Goal: Information Seeking & Learning: Learn about a topic

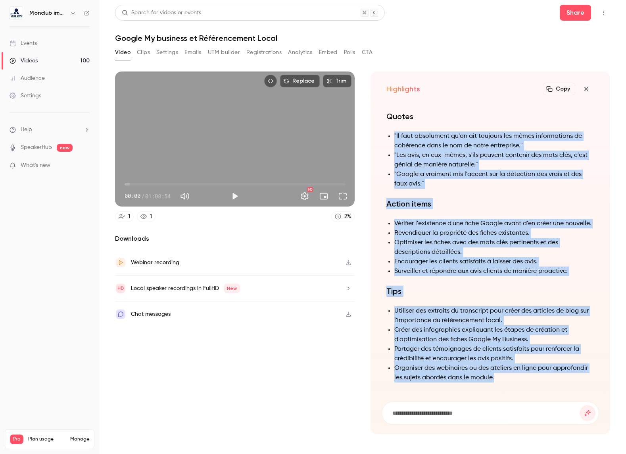
scroll to position [-6, 0]
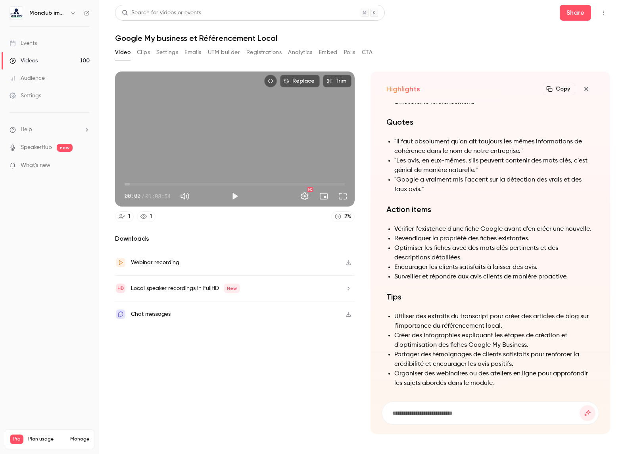
click at [162, 14] on div "Search for videos or events" at bounding box center [161, 13] width 79 height 8
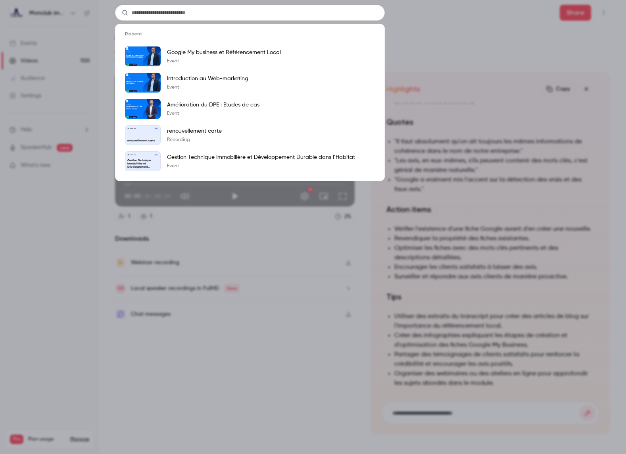
drag, startPoint x: 225, startPoint y: 12, endPoint x: 123, endPoint y: 9, distance: 102.1
click at [123, 9] on div at bounding box center [250, 13] width 270 height 16
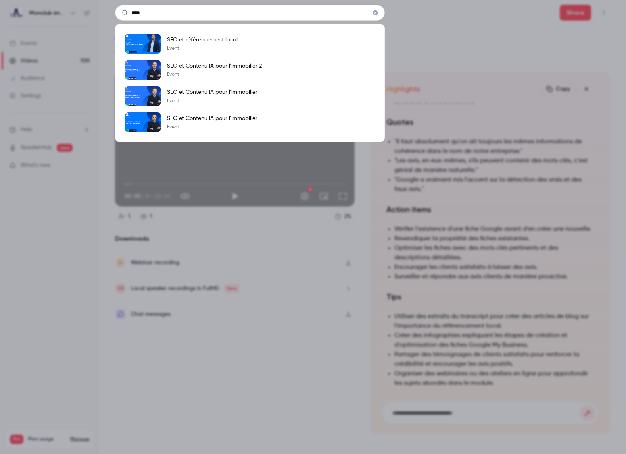
type input "***"
click at [210, 41] on p "SEO et référencement local" at bounding box center [202, 40] width 71 height 8
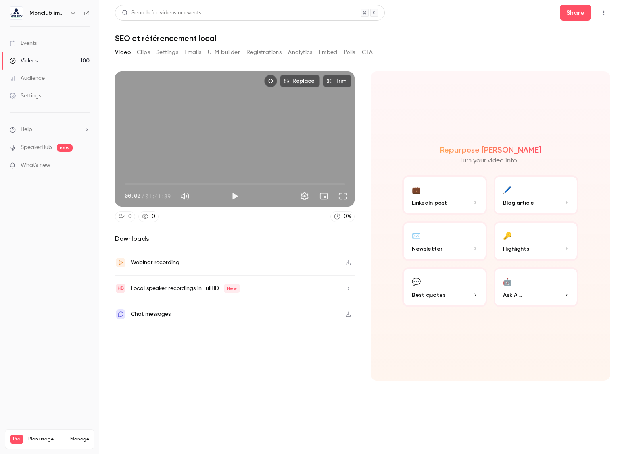
click at [526, 232] on button "🔑 Highlights" at bounding box center [536, 241] width 85 height 40
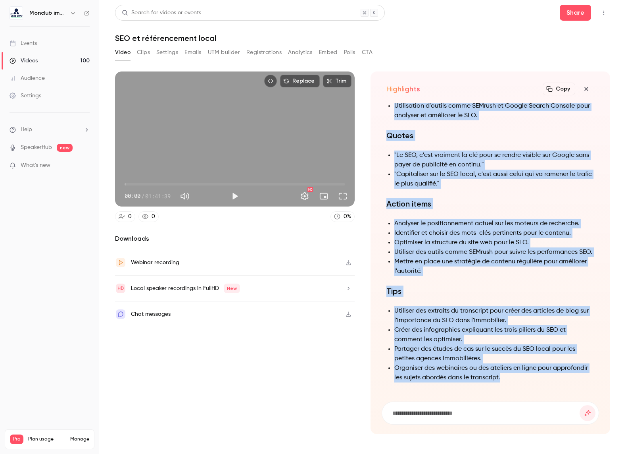
drag, startPoint x: 385, startPoint y: 234, endPoint x: 526, endPoint y: 376, distance: 200.4
click at [526, 376] on div "Summary Le transcript est une présentation détaillée sur l'optimisation pour le…" at bounding box center [490, 247] width 217 height 289
copy div "Loremipsum Dolorsitam co ADI elit se doeiusmodt inc utlabor etdoloremagn al eni…"
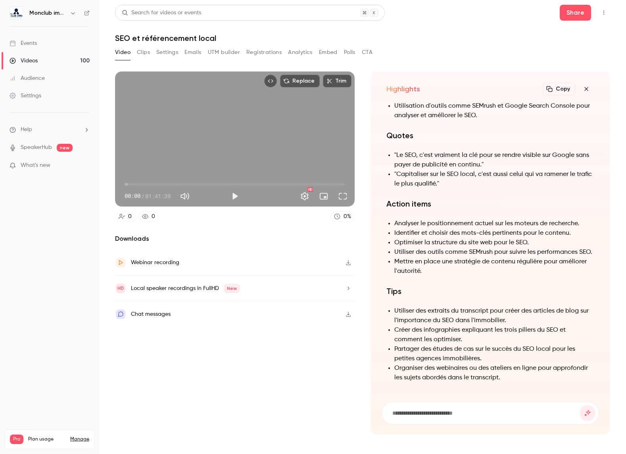
click at [145, 14] on div "Search for videos or events" at bounding box center [161, 13] width 79 height 8
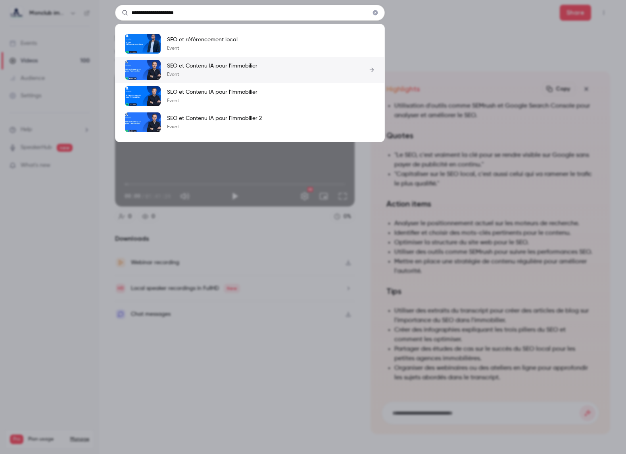
type input "**********"
click at [228, 69] on p "SEO et Contenu IA pour l'immobilier" at bounding box center [212, 66] width 90 height 8
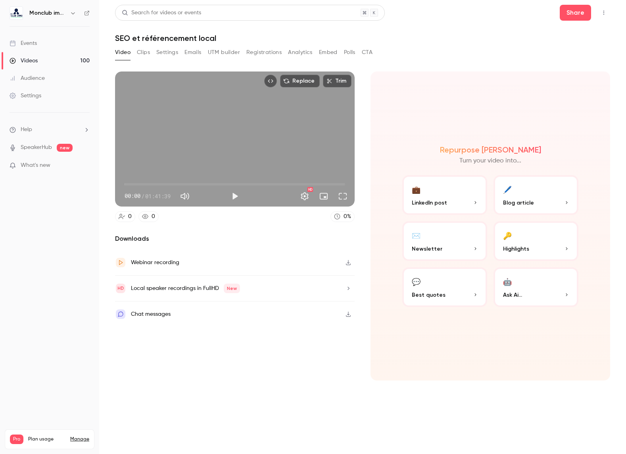
click at [549, 250] on p "Highlights" at bounding box center [536, 248] width 66 height 8
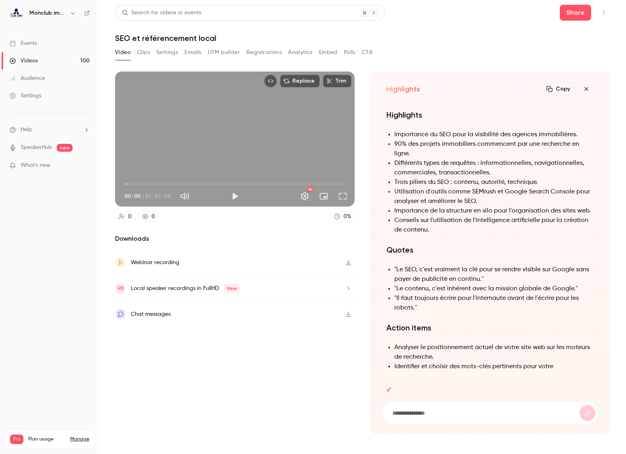
click at [156, 10] on div "Search for videos or events" at bounding box center [161, 13] width 79 height 8
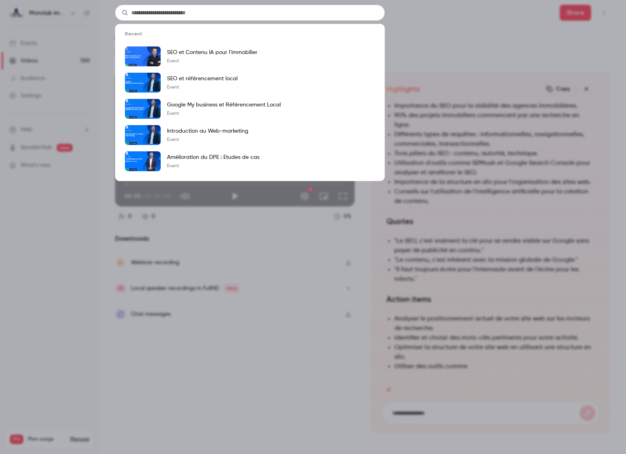
click at [156, 10] on input "text" at bounding box center [250, 13] width 270 height 16
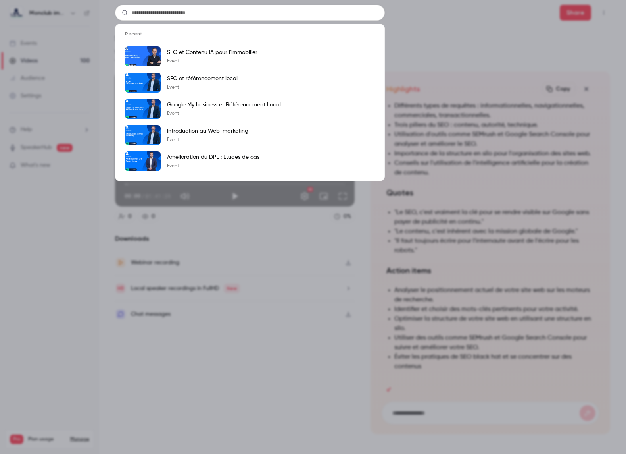
click at [145, 13] on input "text" at bounding box center [250, 13] width 270 height 16
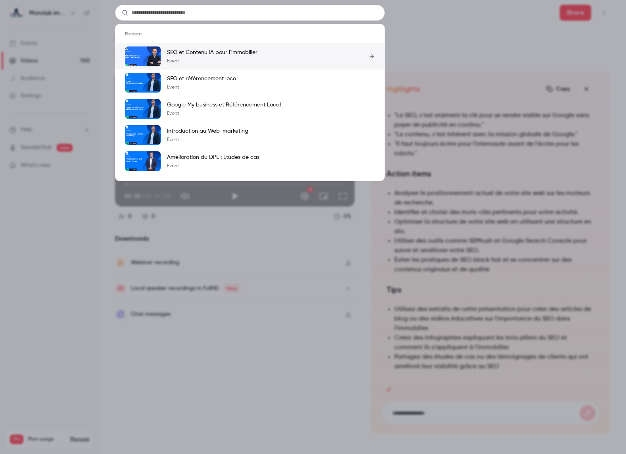
click at [235, 51] on p "SEO et Contenu IA pour l'immobilier" at bounding box center [212, 52] width 90 height 8
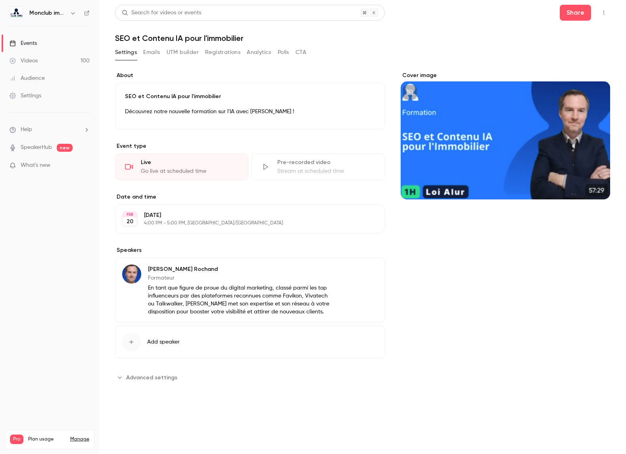
click at [36, 62] on div "Videos" at bounding box center [24, 61] width 28 height 8
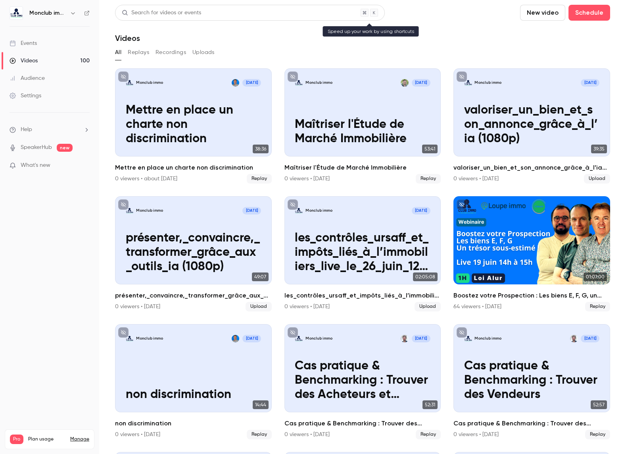
click at [150, 9] on div "Search for videos or events" at bounding box center [161, 13] width 79 height 8
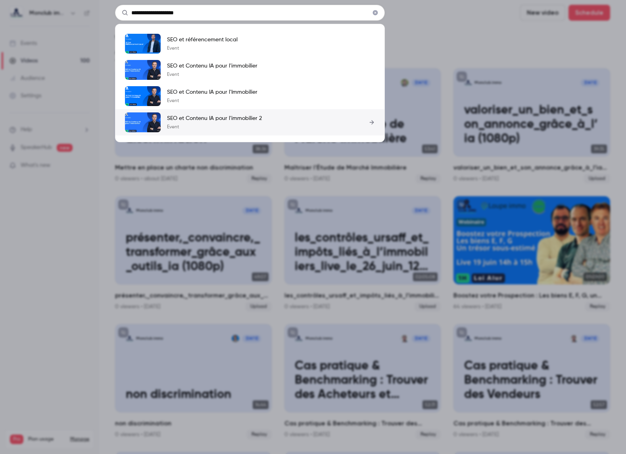
type input "**********"
click at [240, 124] on p "Event" at bounding box center [214, 127] width 95 height 6
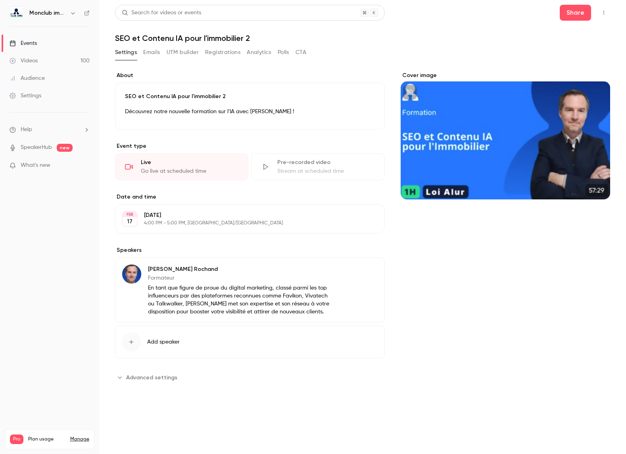
click at [31, 58] on div "Videos" at bounding box center [24, 61] width 28 height 8
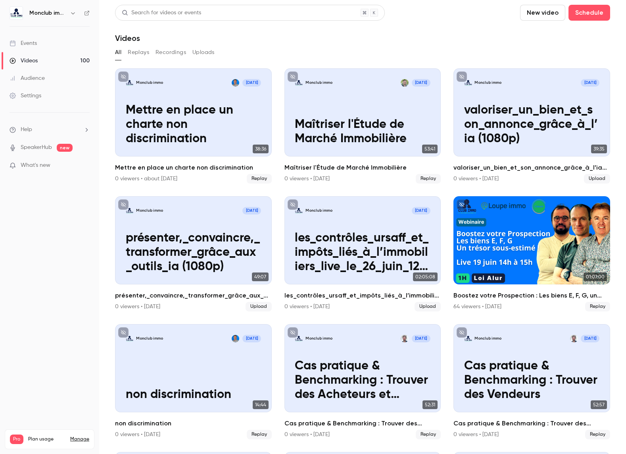
click at [139, 13] on div "Search for videos or events" at bounding box center [161, 13] width 79 height 8
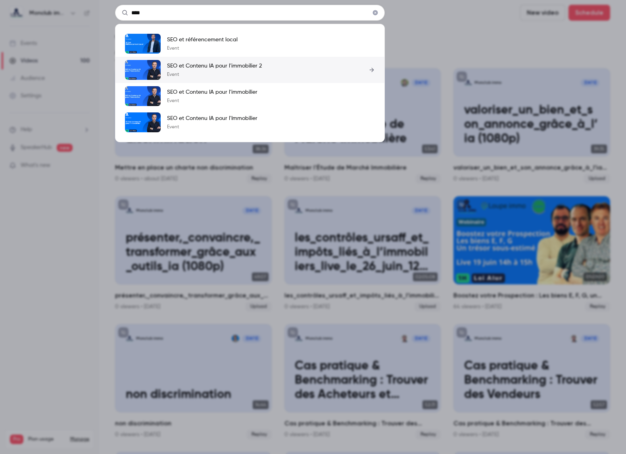
type input "***"
click at [270, 67] on link "SEO et Contenu IA pour l'immobilier 2 Event" at bounding box center [250, 70] width 250 height 20
